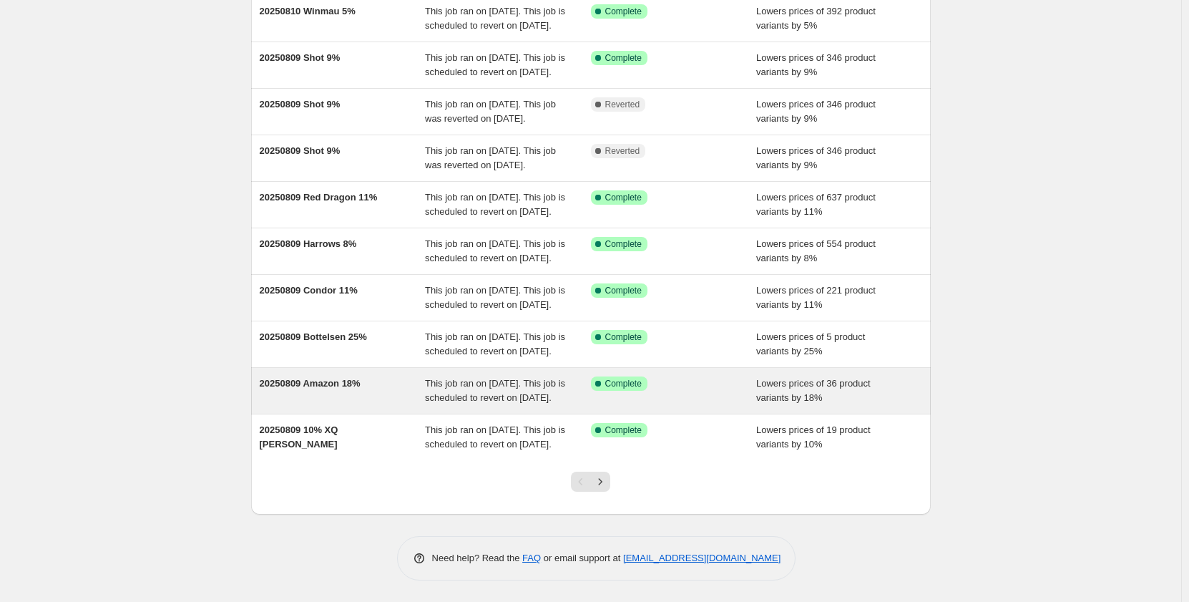
scroll to position [278, 0]
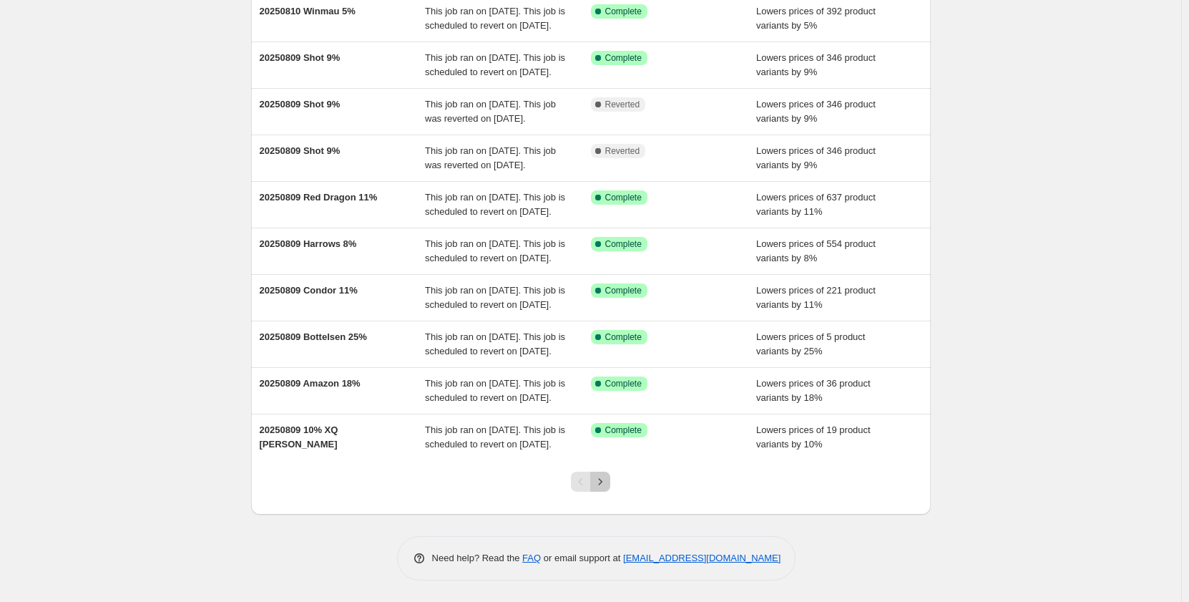
click at [602, 482] on icon "Next" at bounding box center [600, 481] width 14 height 14
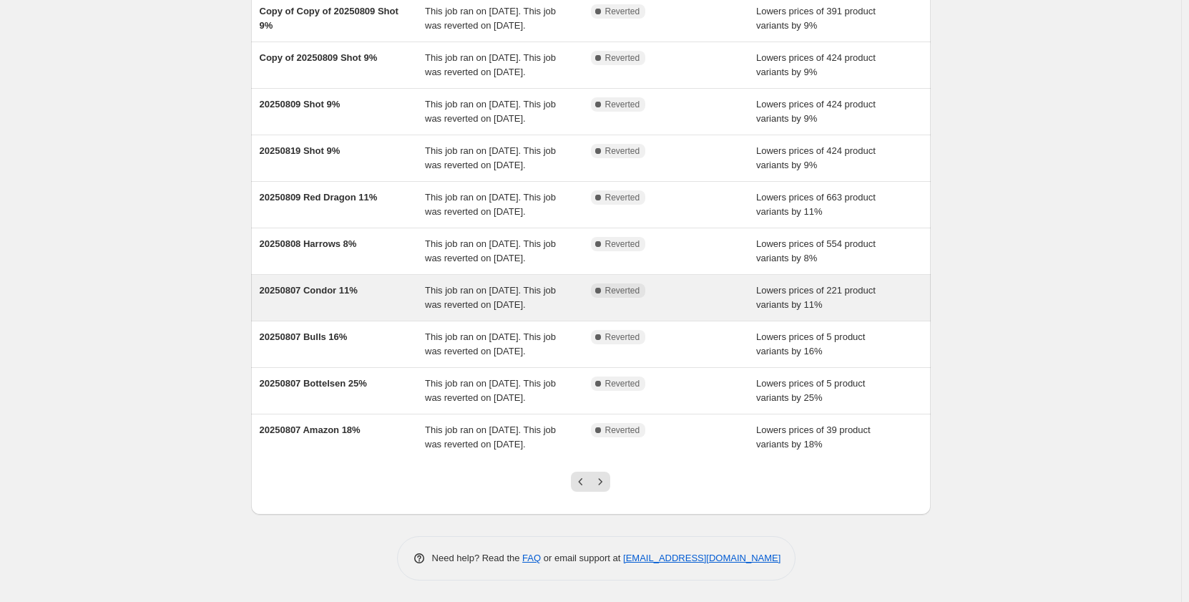
scroll to position [215, 0]
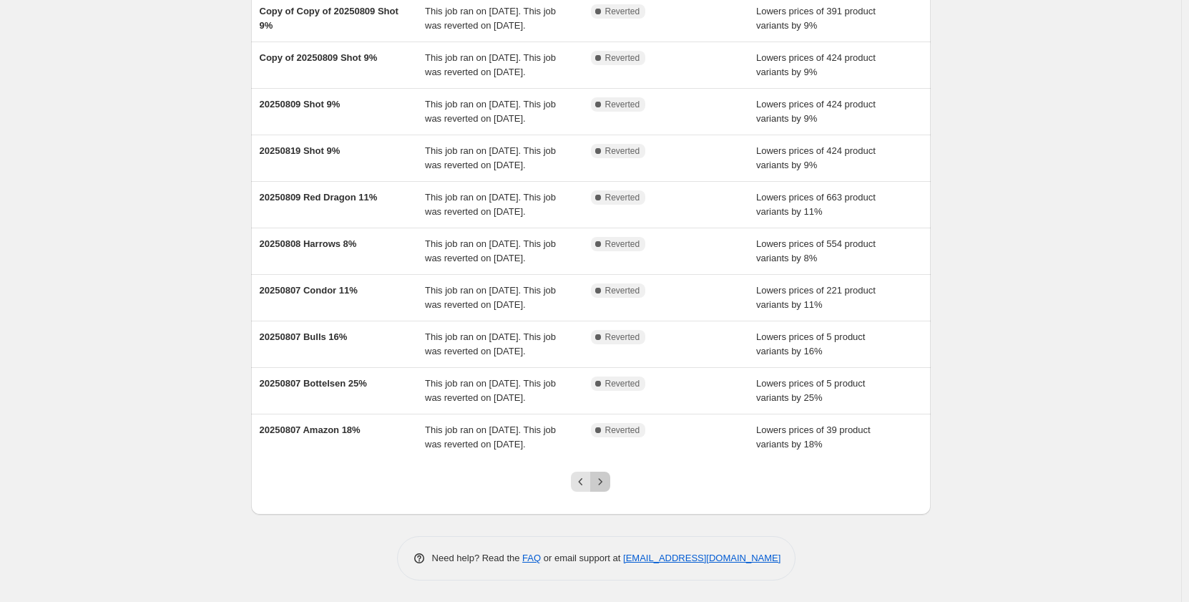
click at [605, 489] on icon "Next" at bounding box center [600, 481] width 14 height 14
click at [601, 492] on button "Next" at bounding box center [600, 482] width 20 height 20
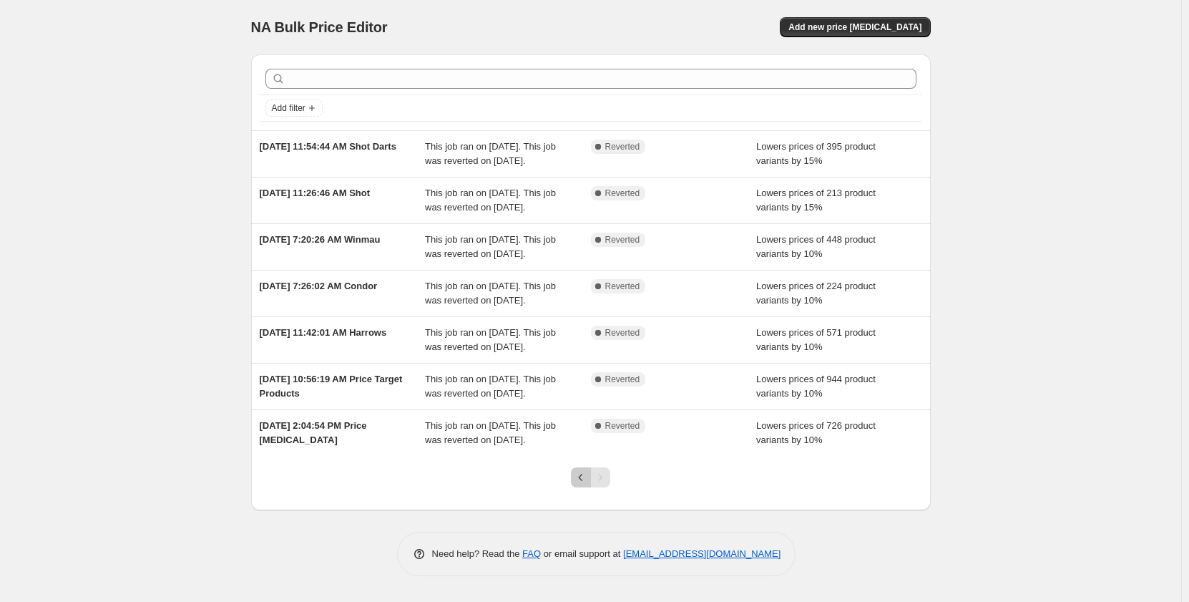
click at [585, 484] on icon "Previous" at bounding box center [581, 477] width 14 height 14
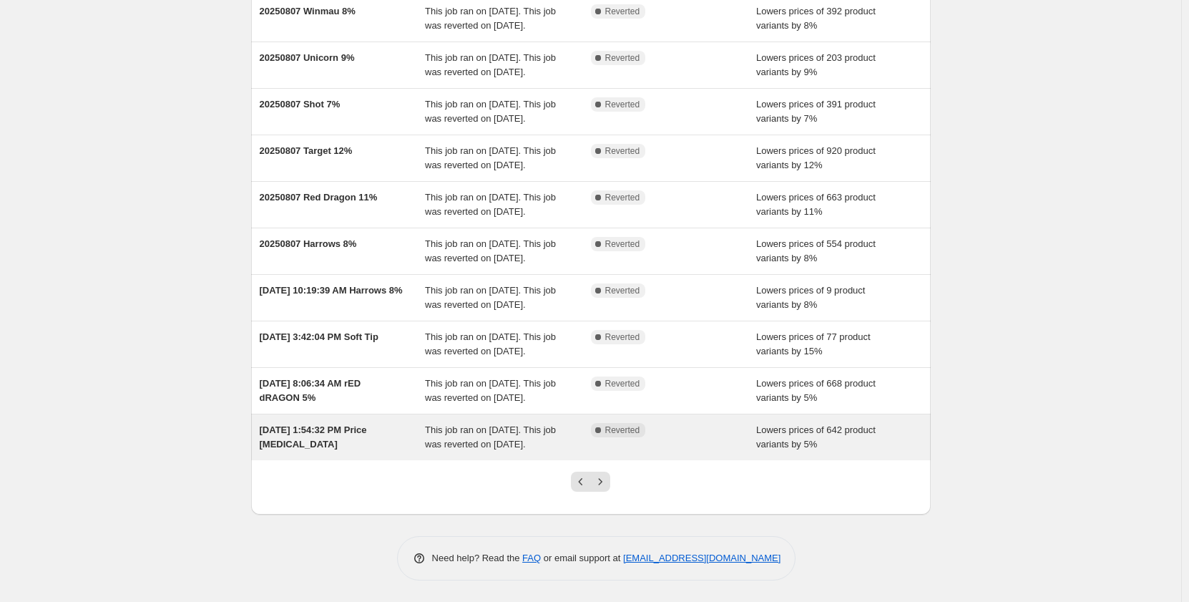
scroll to position [278, 0]
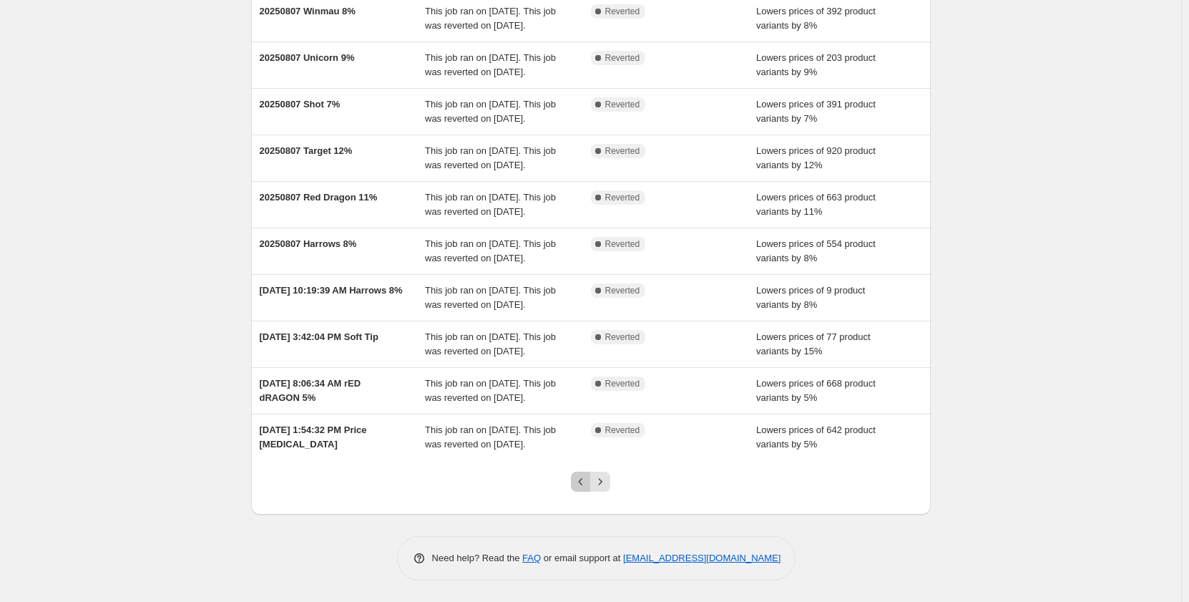
click at [579, 479] on icon "Previous" at bounding box center [581, 481] width 14 height 14
click at [581, 480] on icon "Previous" at bounding box center [581, 481] width 14 height 14
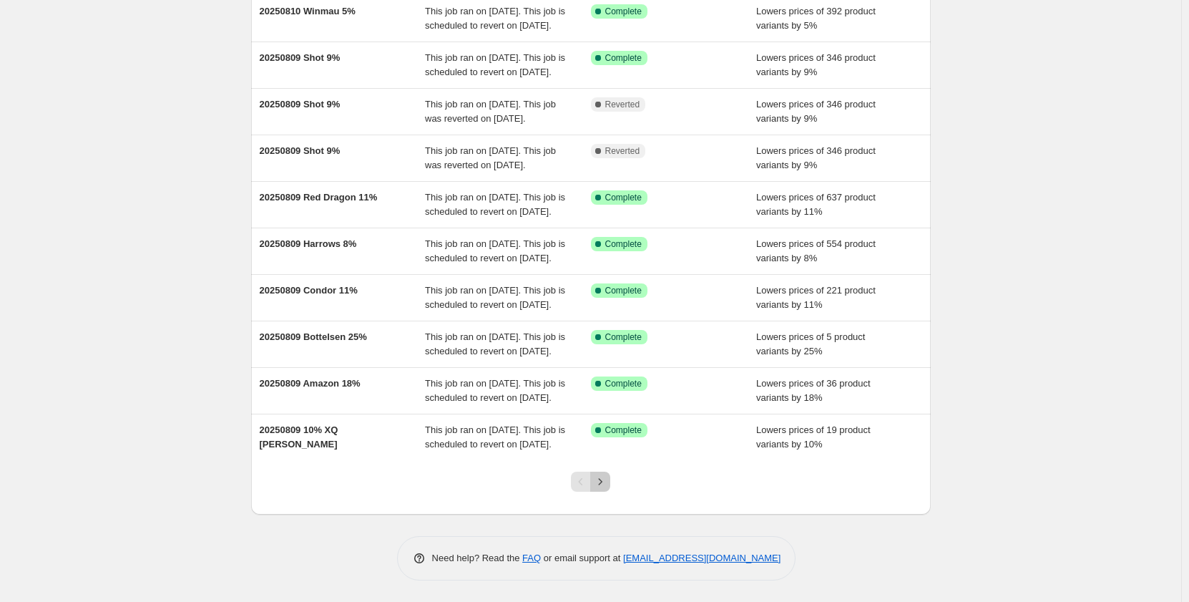
click at [602, 483] on icon "Next" at bounding box center [601, 481] width 4 height 6
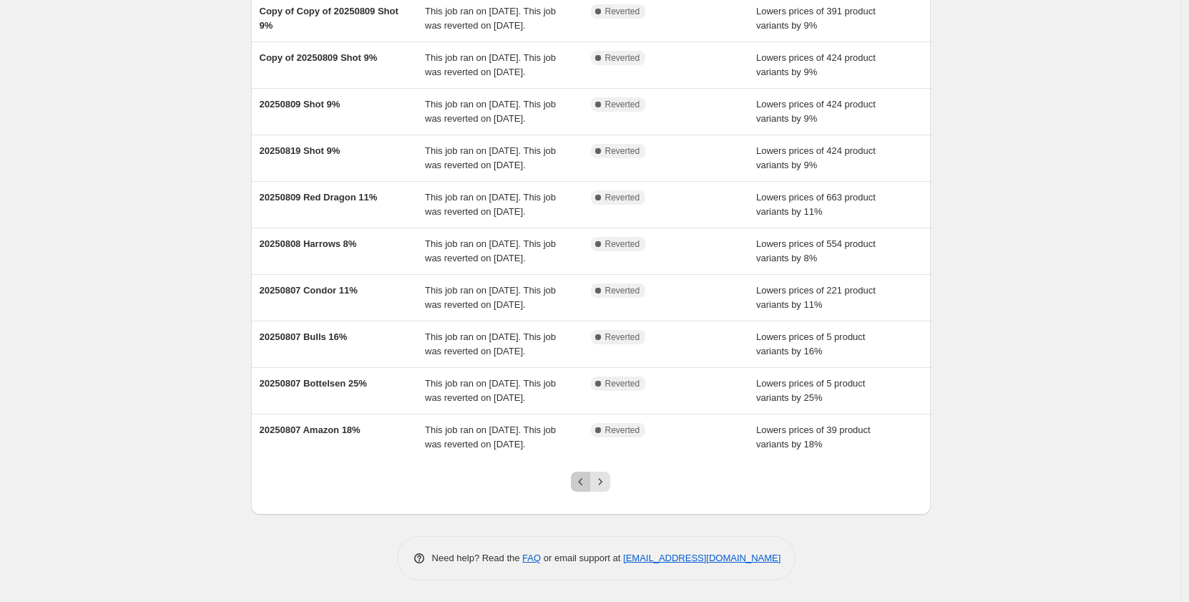
click at [582, 477] on icon "Previous" at bounding box center [581, 481] width 14 height 14
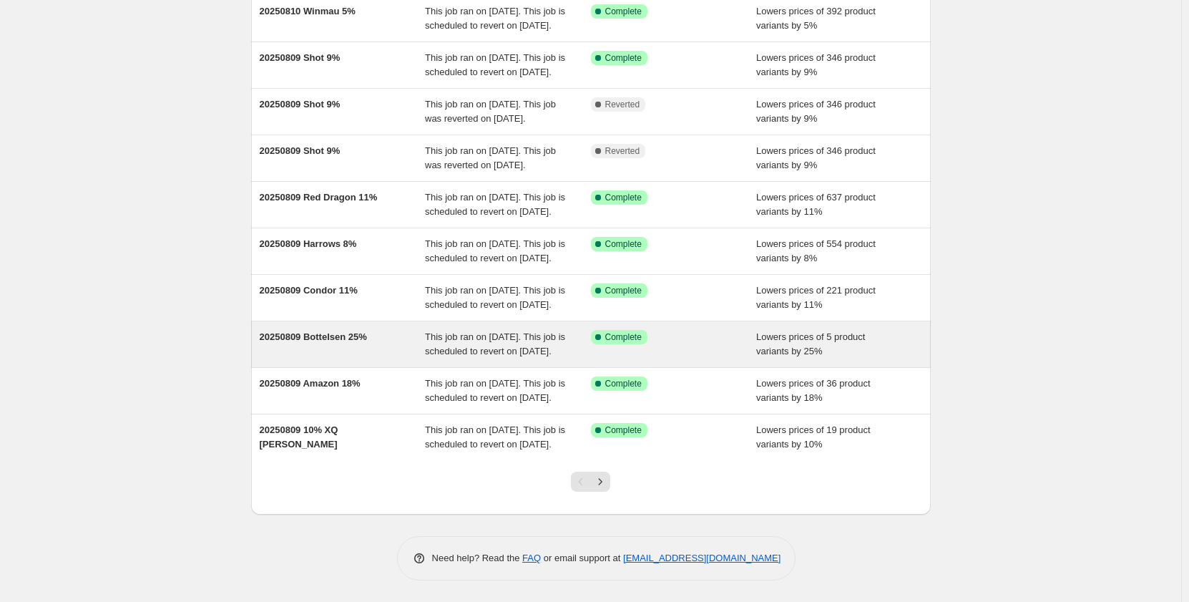
scroll to position [215, 0]
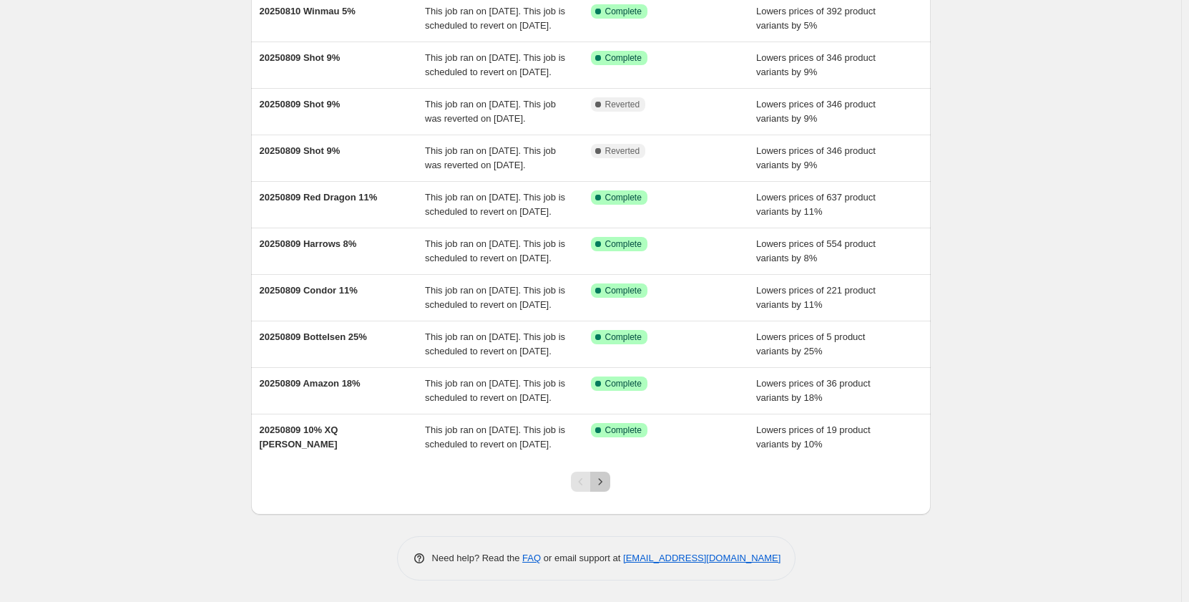
click at [606, 489] on icon "Next" at bounding box center [600, 481] width 14 height 14
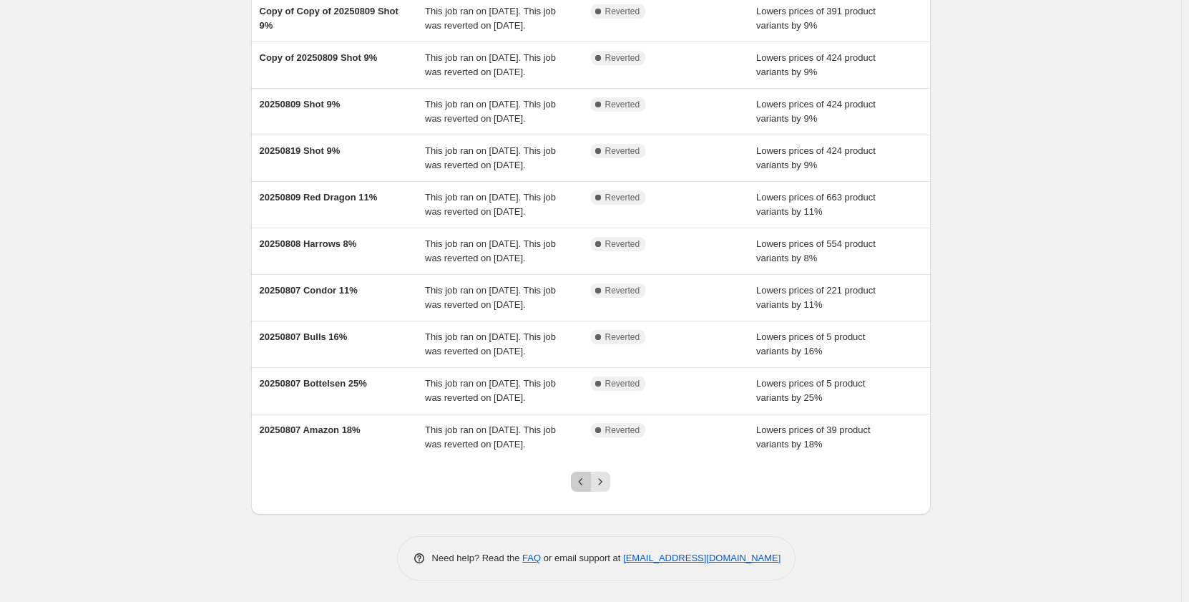
click at [582, 489] on icon "Previous" at bounding box center [581, 481] width 14 height 14
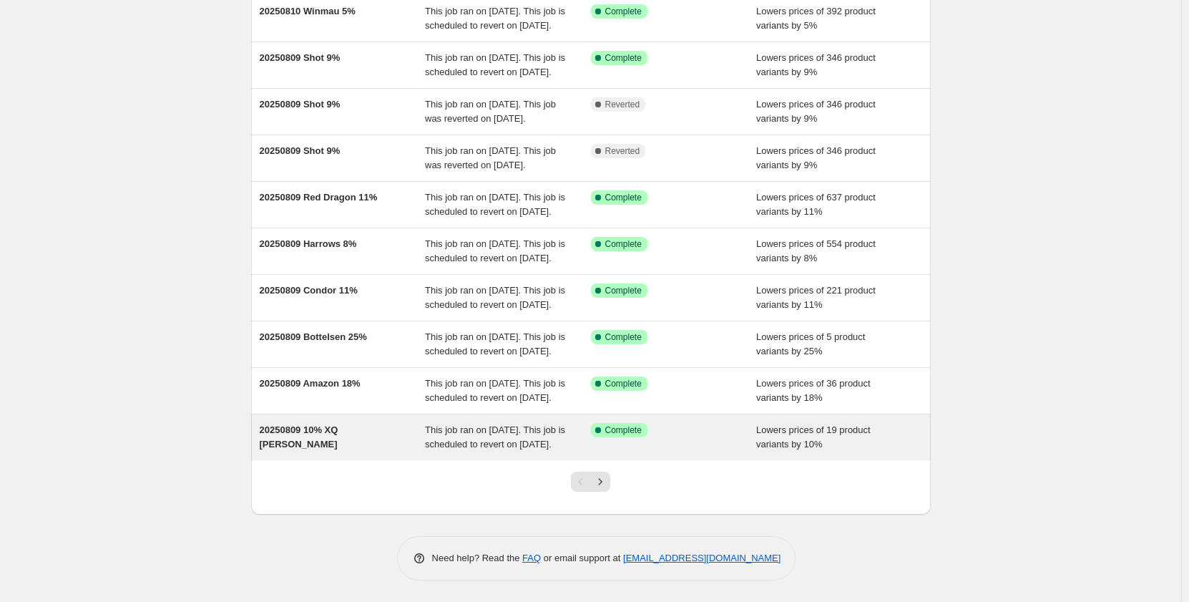
scroll to position [278, 0]
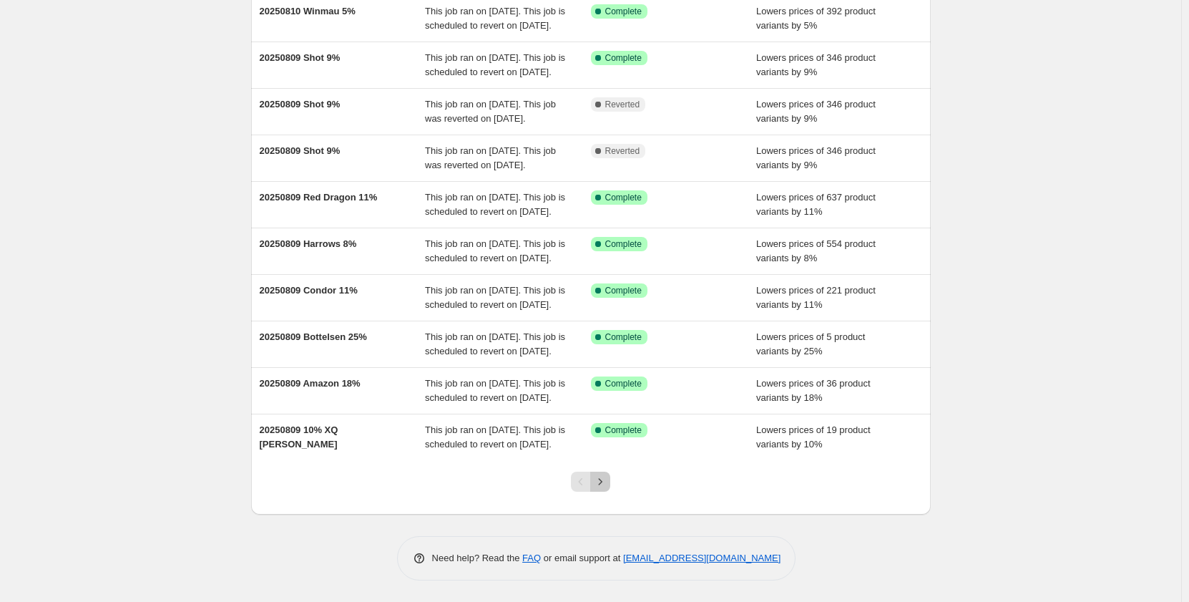
click at [602, 480] on icon "Next" at bounding box center [601, 481] width 4 height 6
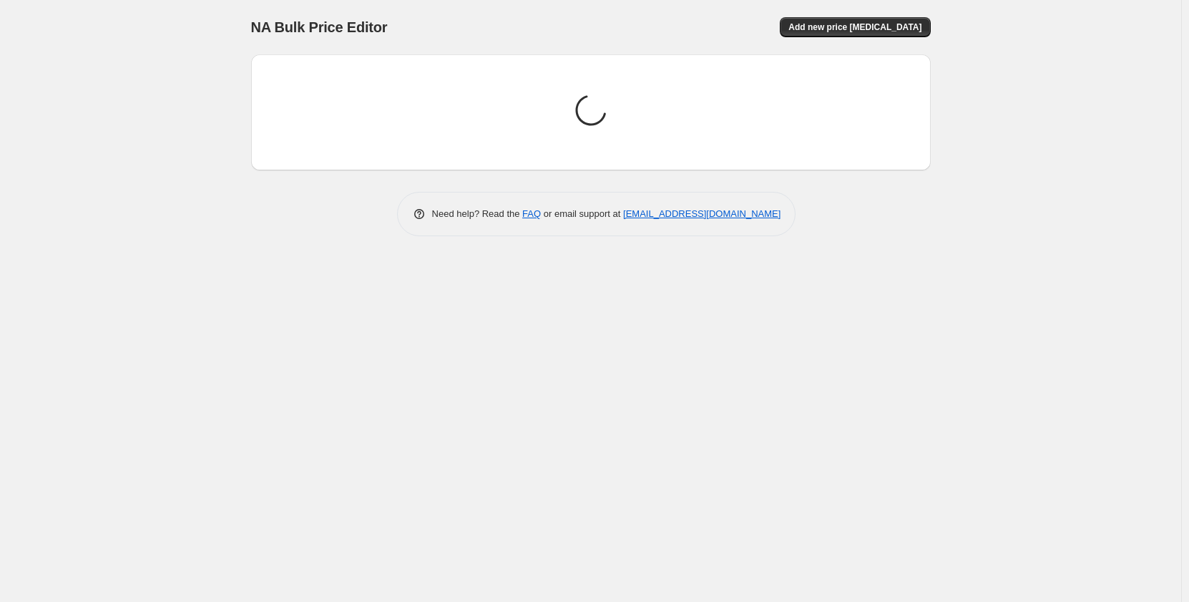
scroll to position [0, 0]
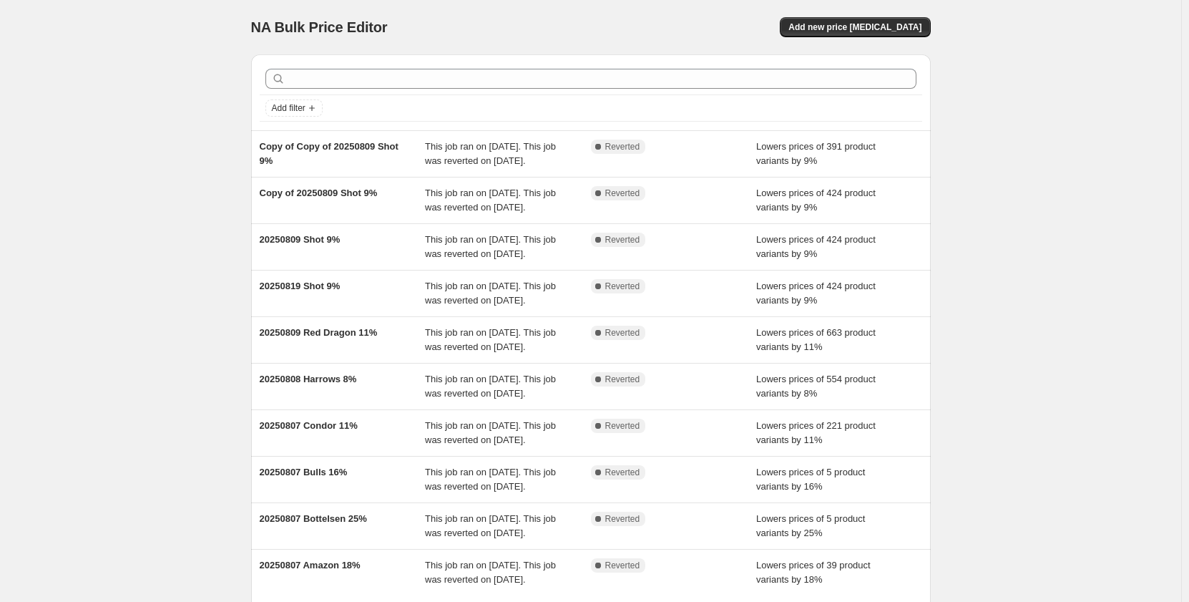
drag, startPoint x: 92, startPoint y: 389, endPoint x: 113, endPoint y: 370, distance: 28.4
click at [105, 382] on div "NA Bulk Price Editor. This page is ready NA Bulk Price Editor Add new price cha…" at bounding box center [590, 368] width 1181 height 737
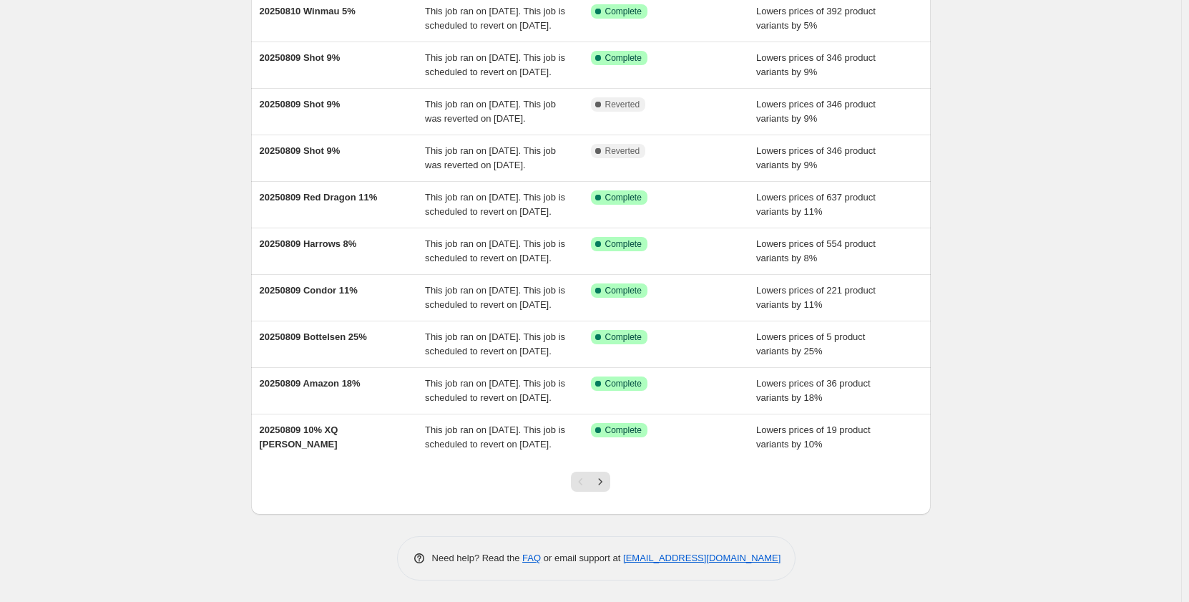
scroll to position [278, 0]
click at [605, 481] on icon "Next" at bounding box center [600, 481] width 14 height 14
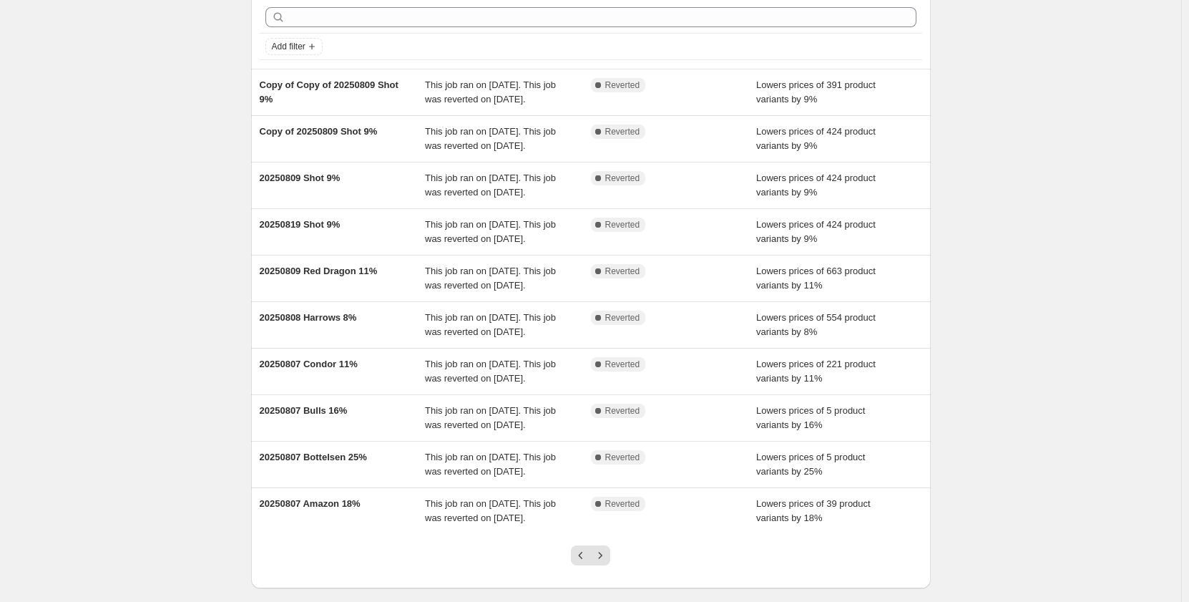
scroll to position [215, 0]
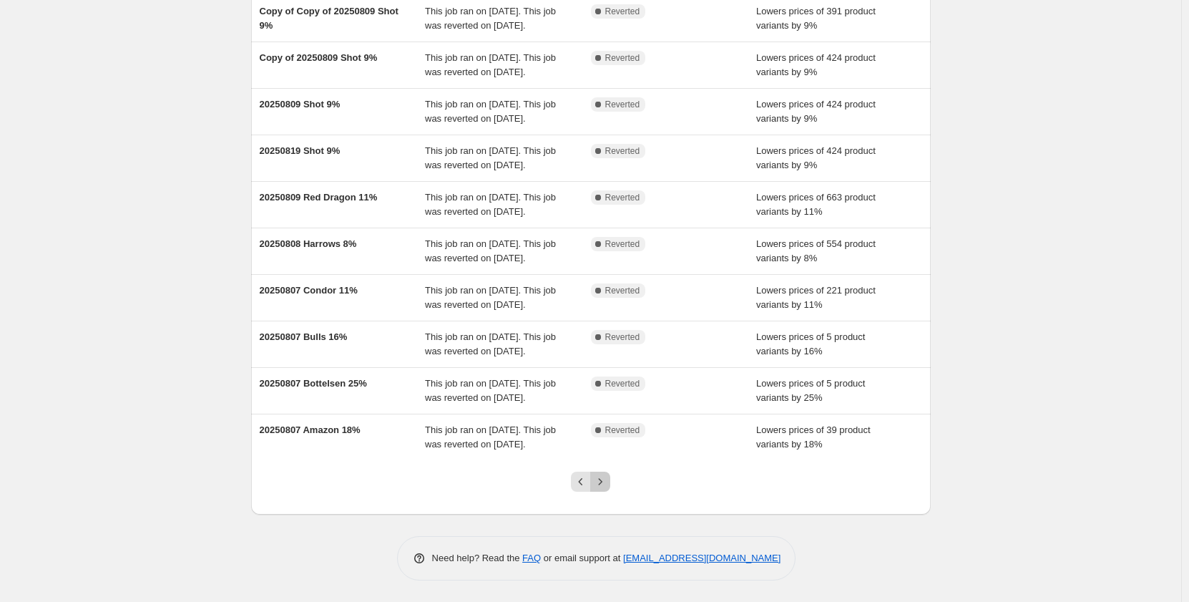
click at [603, 489] on icon "Next" at bounding box center [600, 481] width 14 height 14
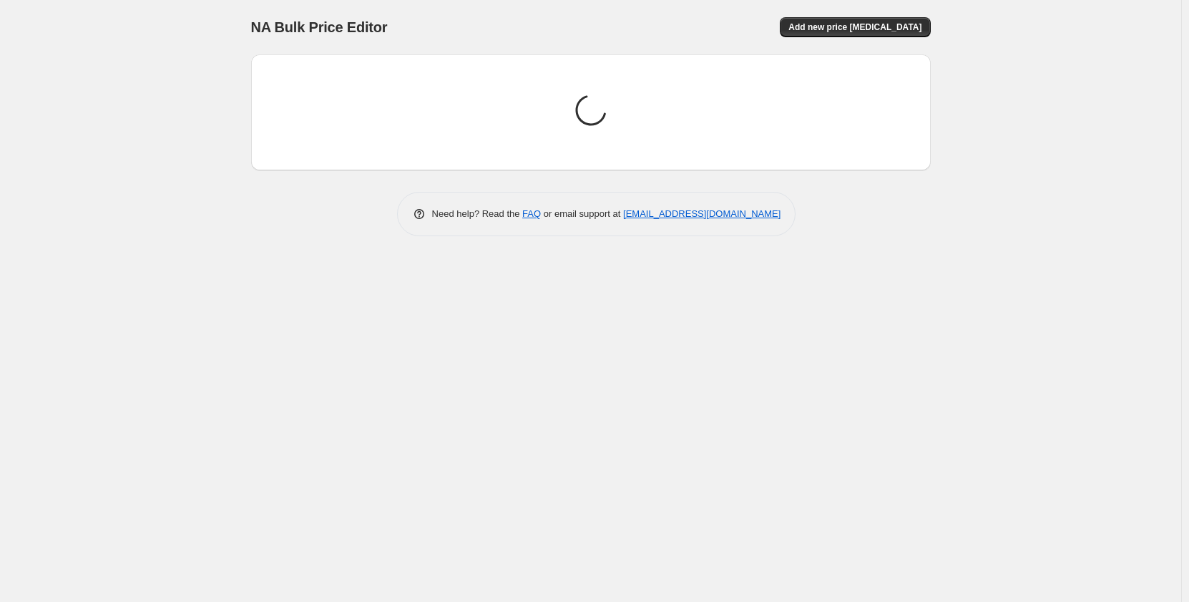
scroll to position [0, 0]
